Goal: Task Accomplishment & Management: Manage account settings

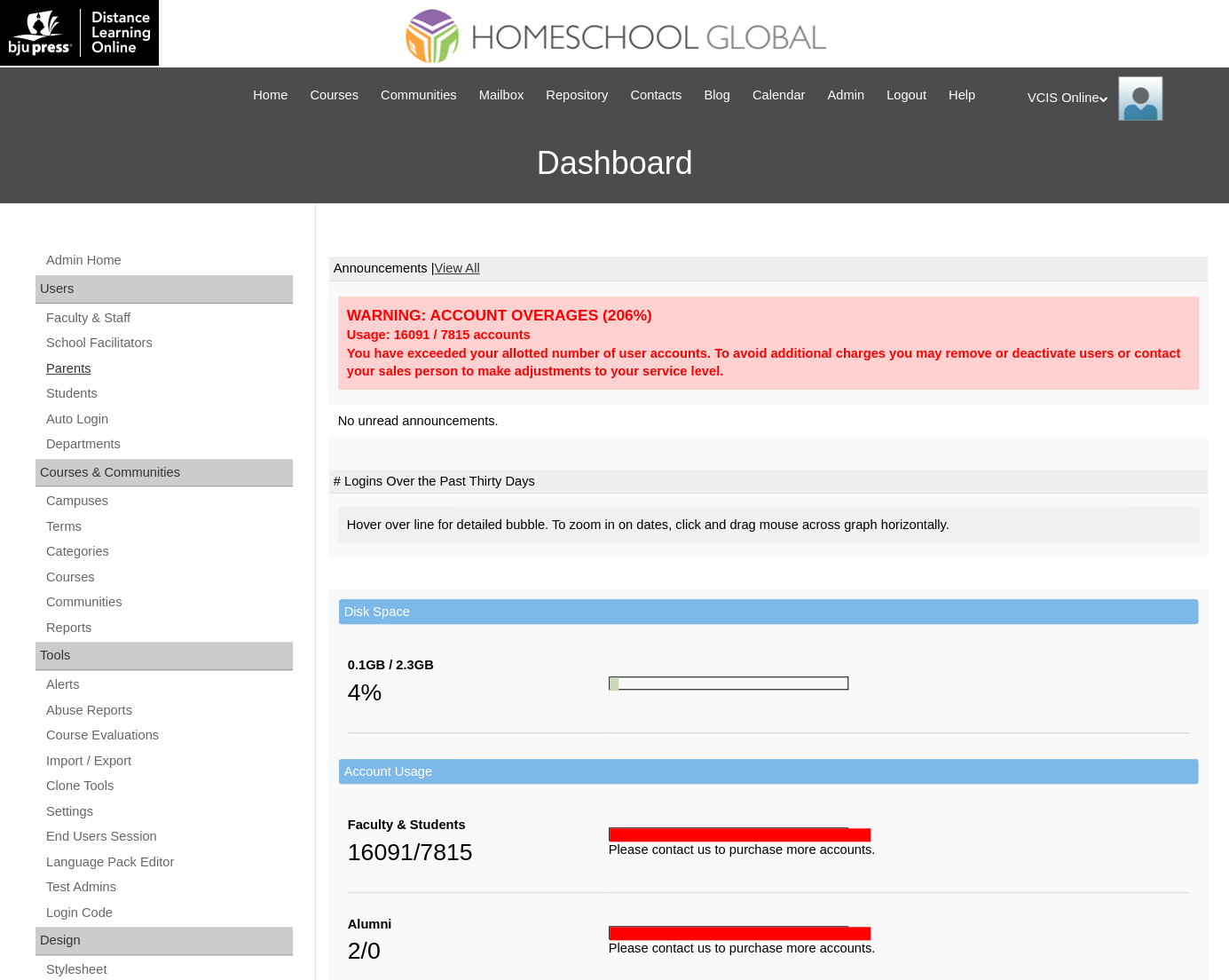
click at [71, 363] on link "Parents" at bounding box center [168, 369] width 249 height 23
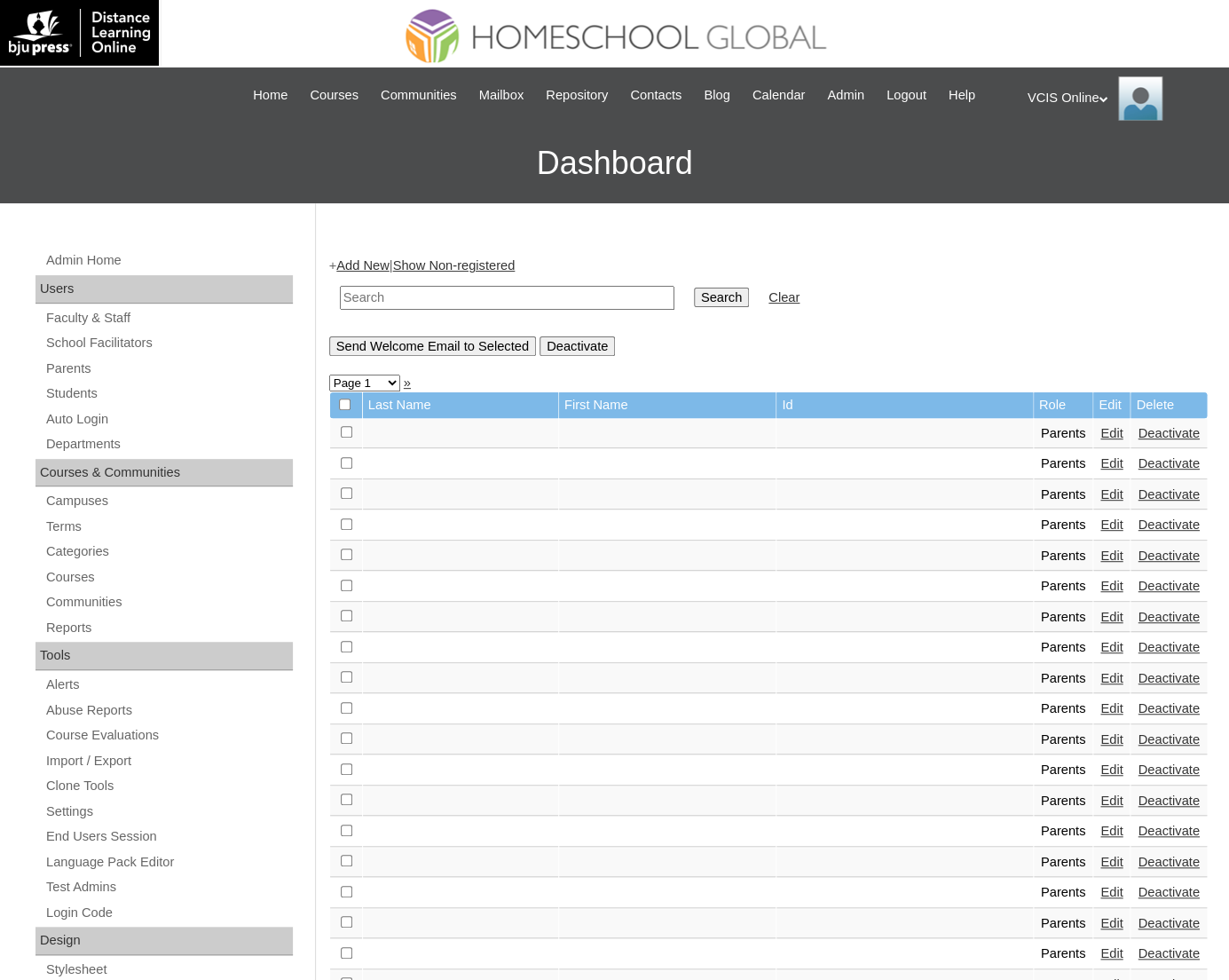
click at [550, 294] on input "text" at bounding box center [507, 298] width 334 height 24
click at [547, 305] on input "text" at bounding box center [507, 298] width 334 height 24
paste input "VCIS009-10C-PA2025"
type input "VCIS009-10C-PA2025"
click at [694, 292] on input "Search" at bounding box center [721, 297] width 55 height 20
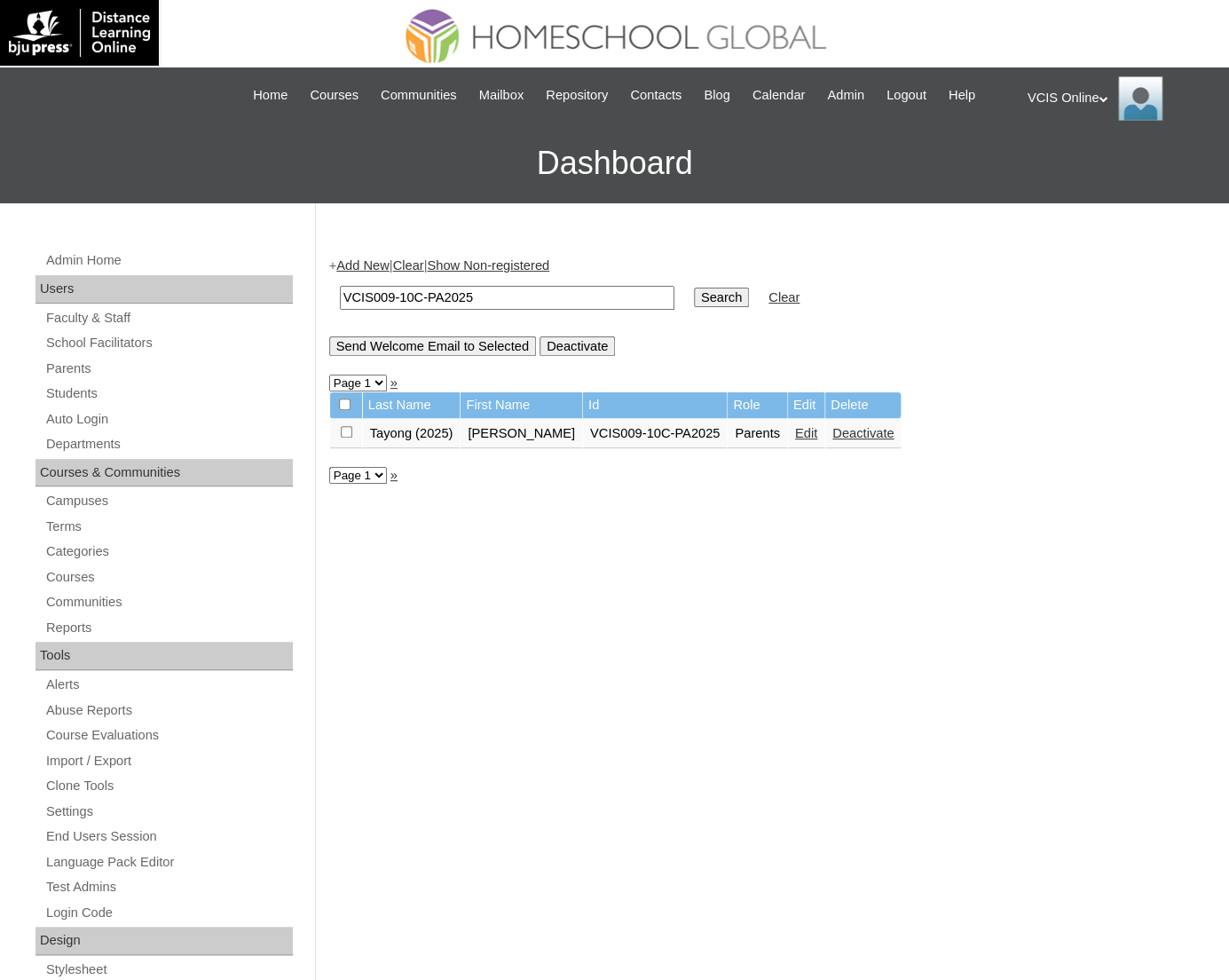
click at [795, 433] on link "Edit" at bounding box center [807, 433] width 23 height 14
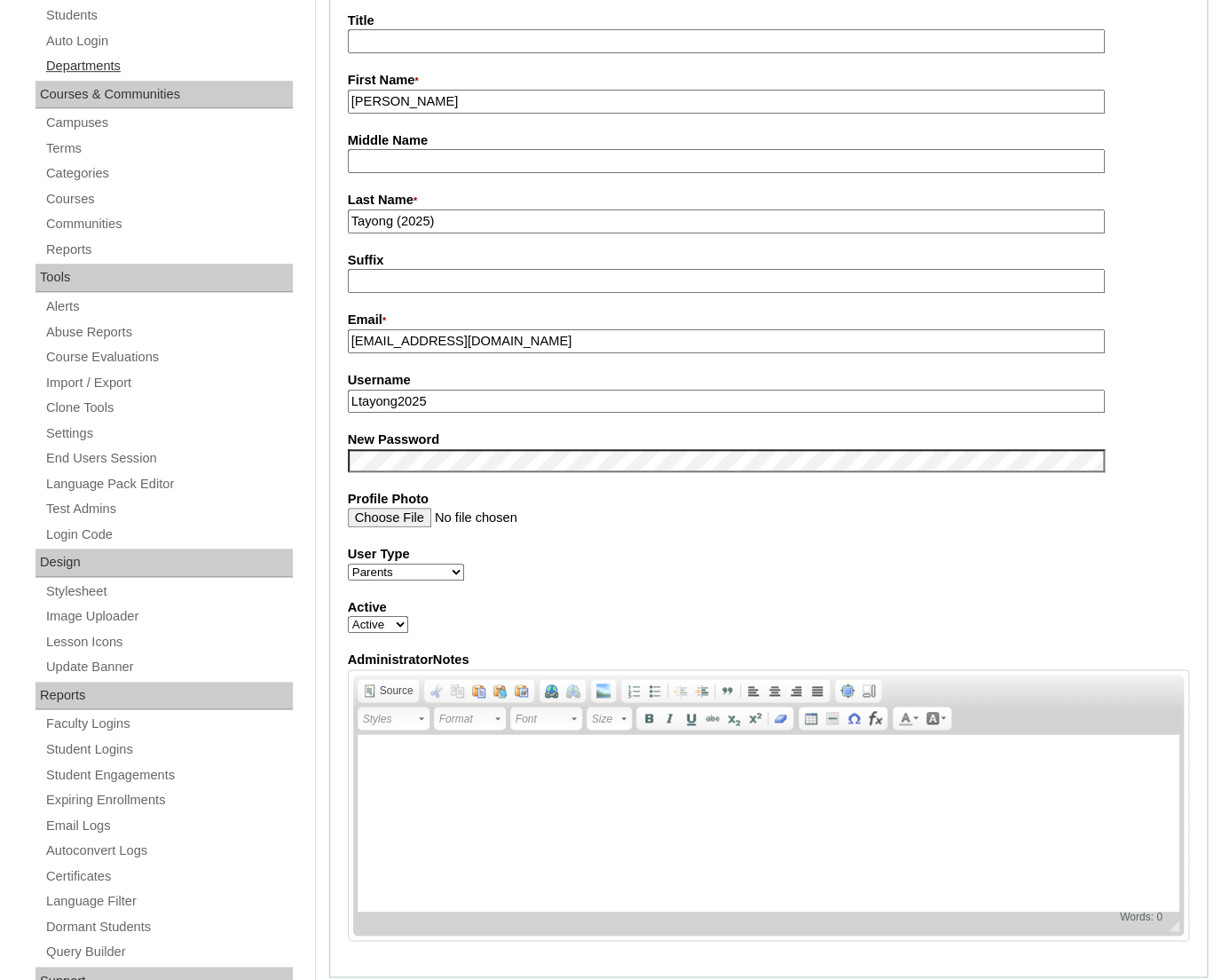
scroll to position [294, 0]
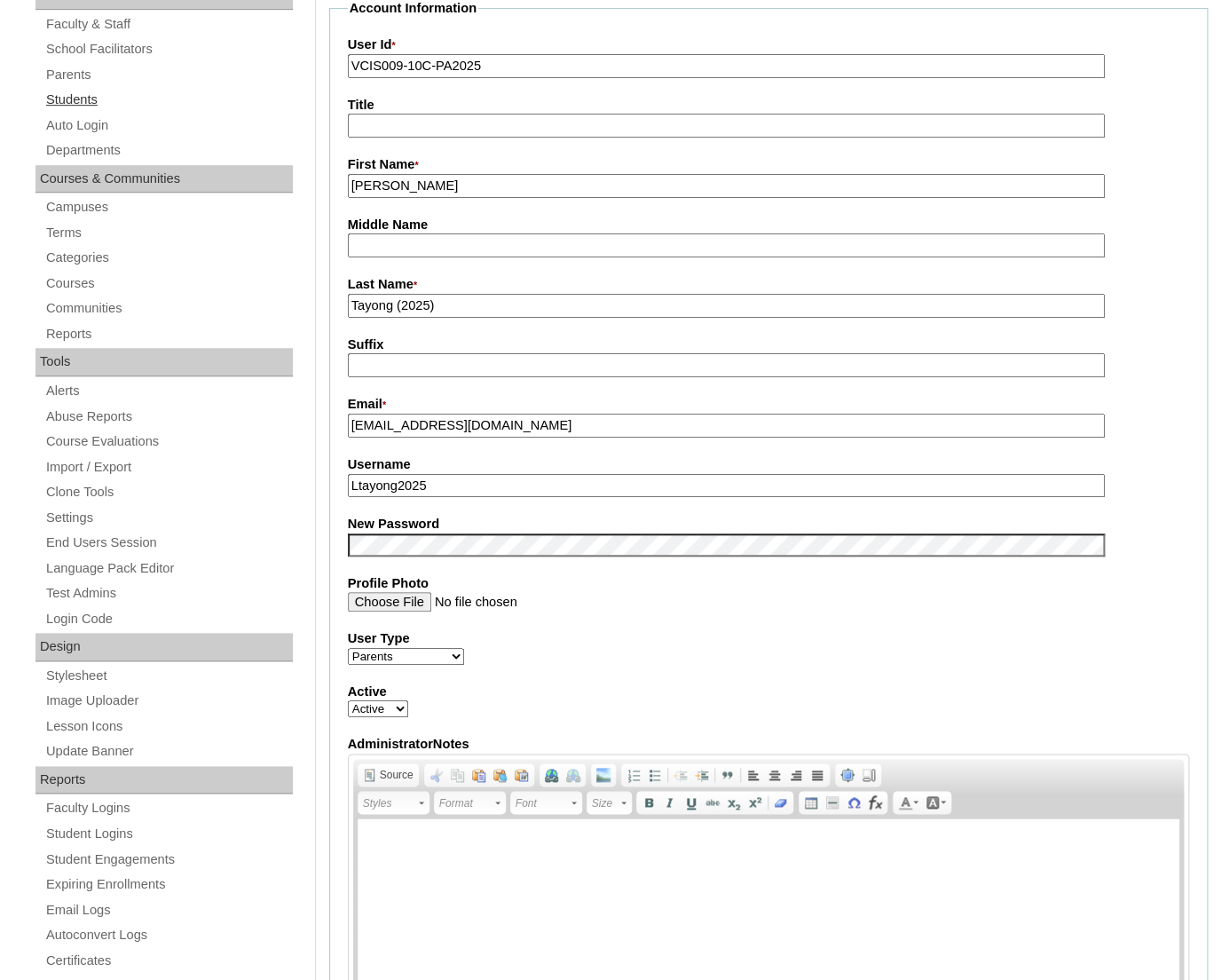
click at [71, 96] on link "Students" at bounding box center [168, 100] width 249 height 23
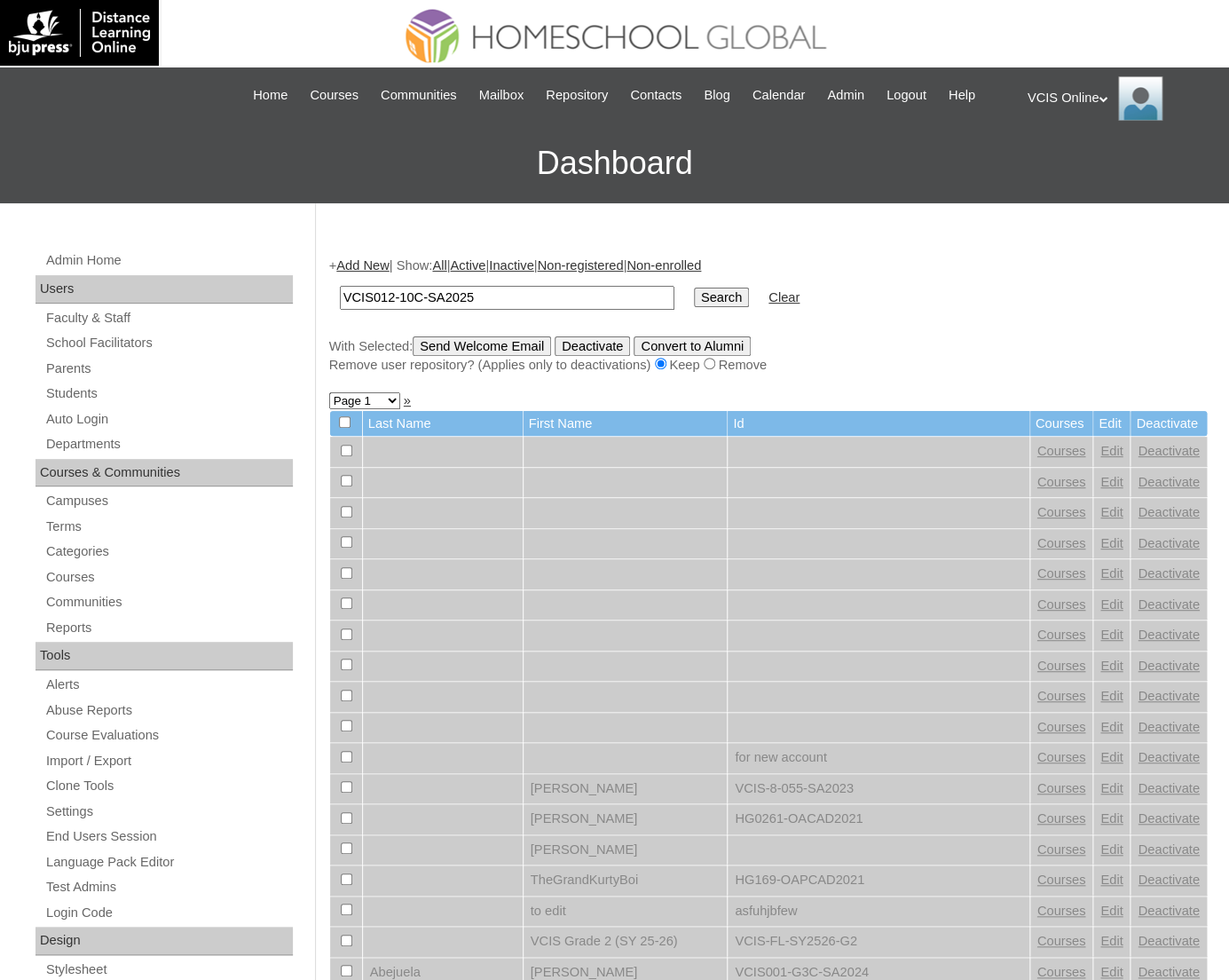
type input "VCIS012-10C-SA2025"
click at [694, 292] on input "Search" at bounding box center [721, 297] width 55 height 20
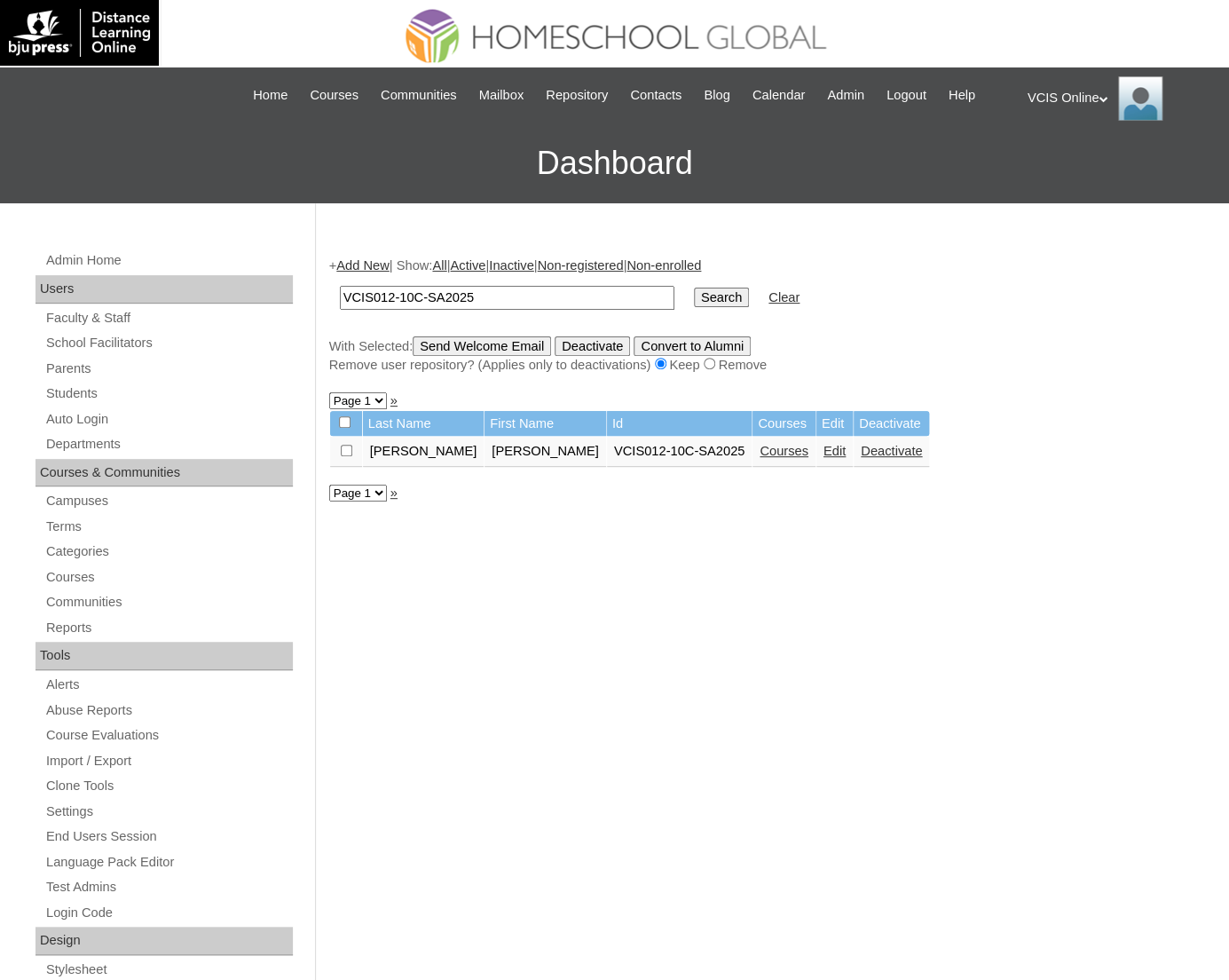
click at [762, 452] on link "Courses" at bounding box center [784, 451] width 49 height 14
click at [823, 452] on link "Edit" at bounding box center [835, 451] width 23 height 14
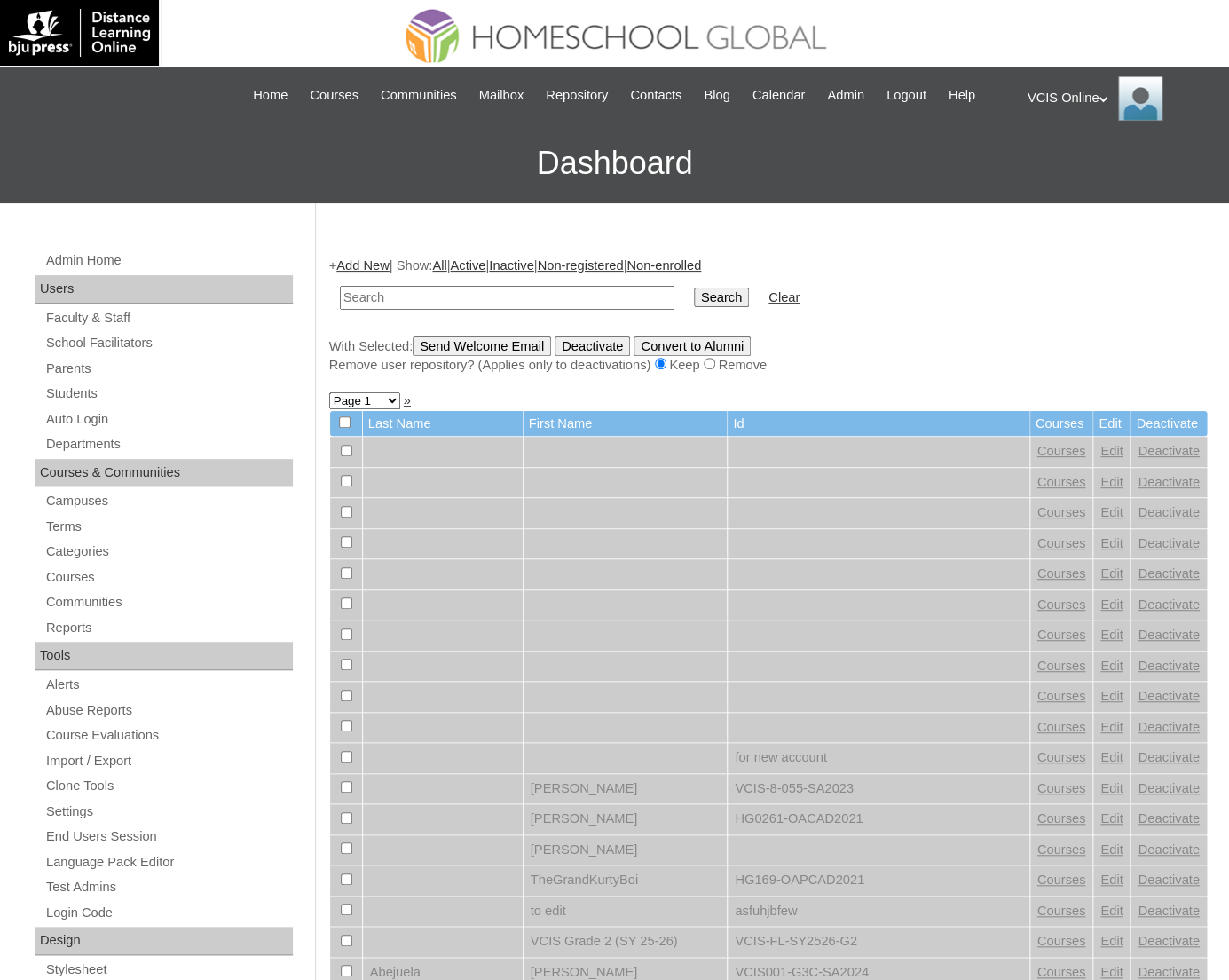
click at [435, 293] on input "text" at bounding box center [507, 298] width 334 height 24
type input "VCIS012-10C-SA2025"
click at [694, 287] on input "Search" at bounding box center [721, 297] width 55 height 20
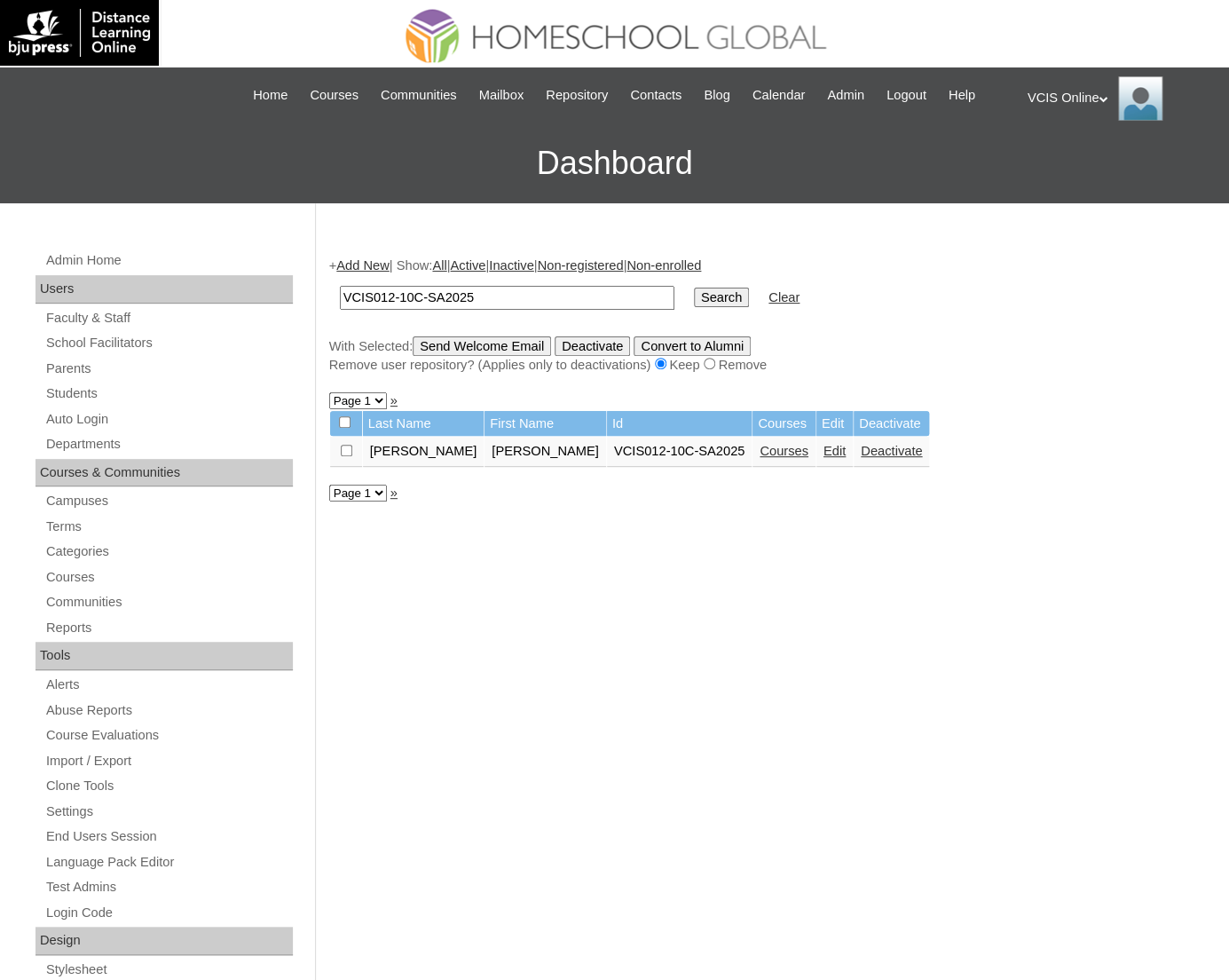
click at [823, 447] on link "Edit" at bounding box center [835, 451] width 23 height 14
